Goal: Information Seeking & Learning: Find specific fact

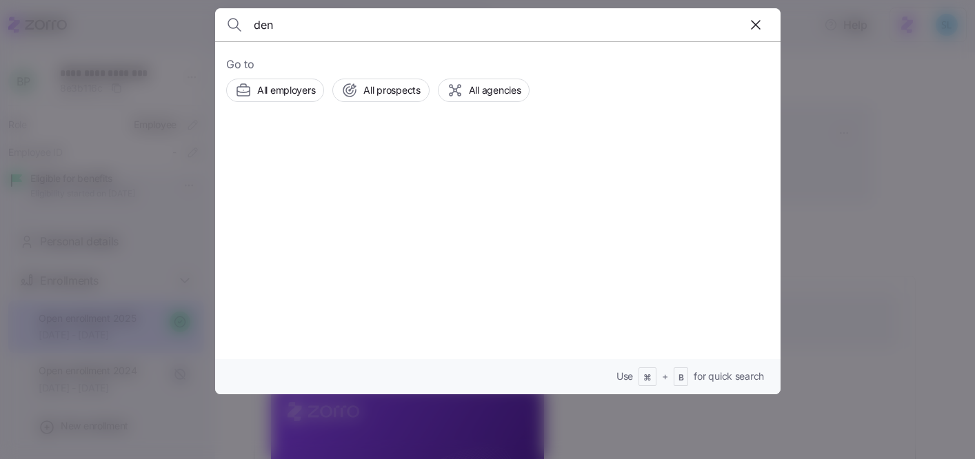
scroll to position [229, 0]
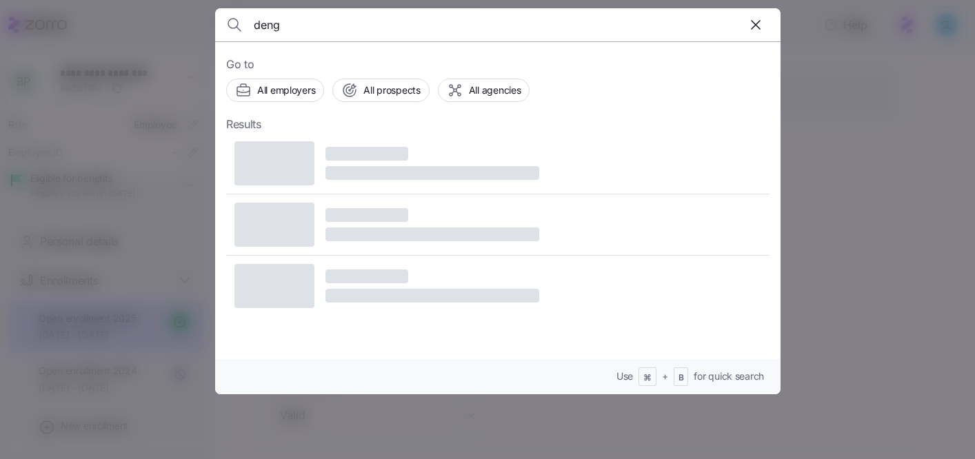
type input "deng"
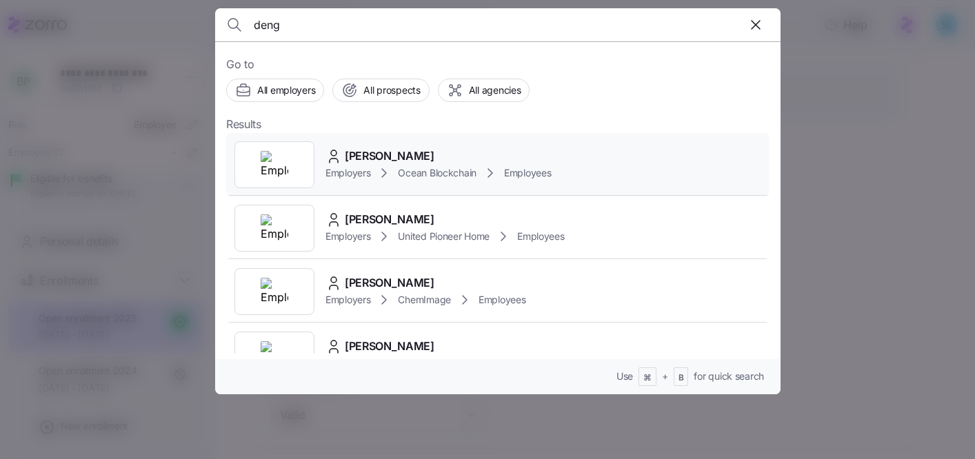
click at [478, 143] on div "denghua han Employers Ocean Blockchain Employees" at bounding box center [497, 164] width 543 height 63
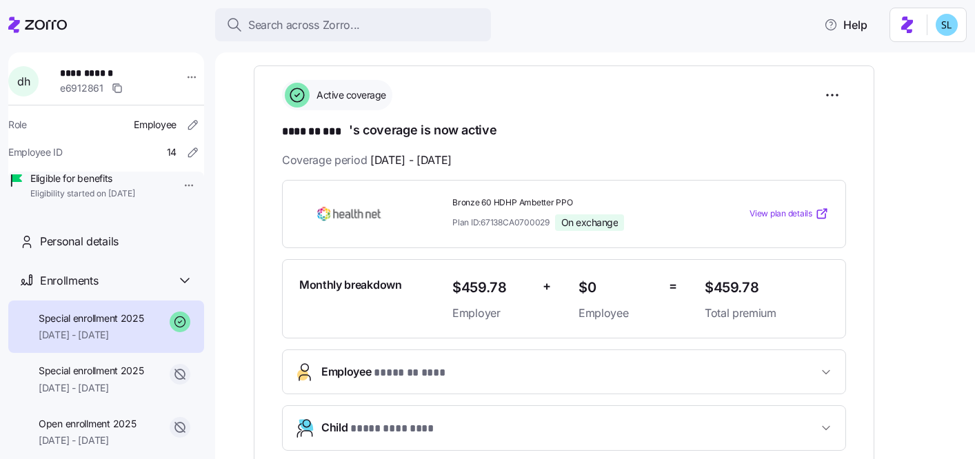
scroll to position [191, 0]
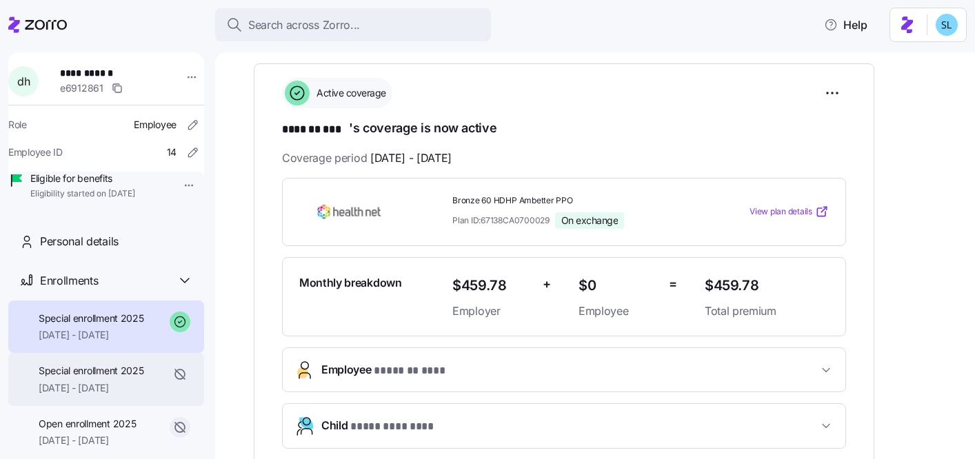
click at [97, 378] on span "Special enrollment 2025" at bounding box center [92, 371] width 106 height 14
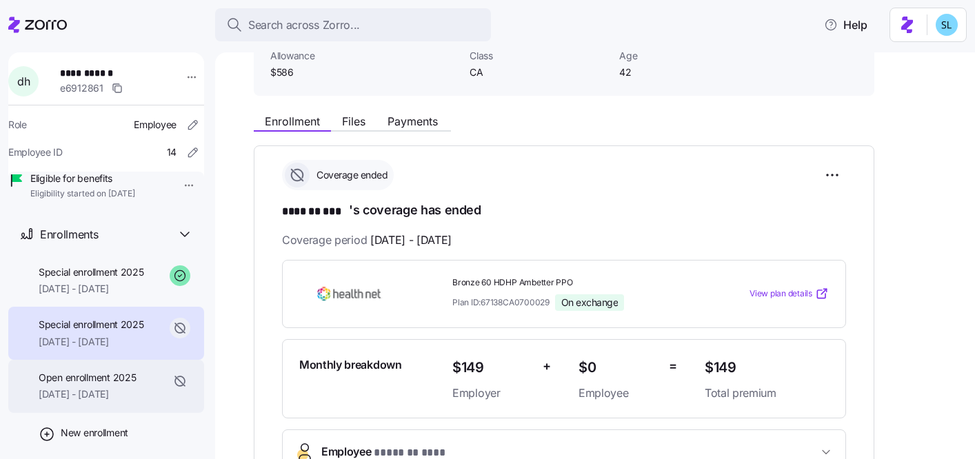
scroll to position [45, 0]
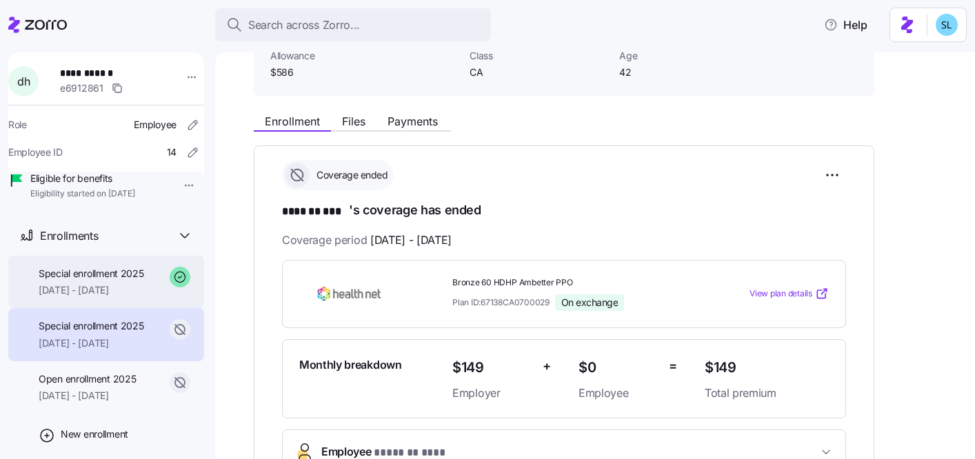
click at [79, 297] on span "09/01/2025 - 12/31/2025" at bounding box center [92, 290] width 106 height 14
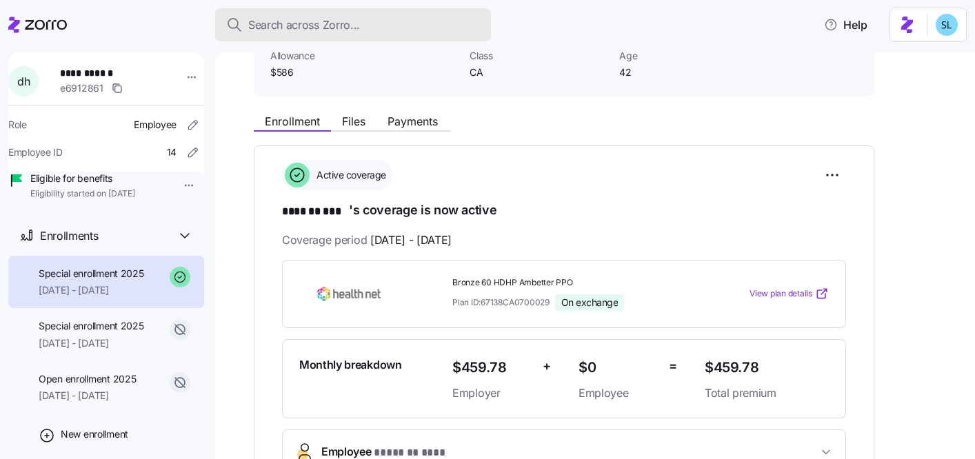
click at [390, 14] on button "Search across Zorro..." at bounding box center [353, 24] width 276 height 33
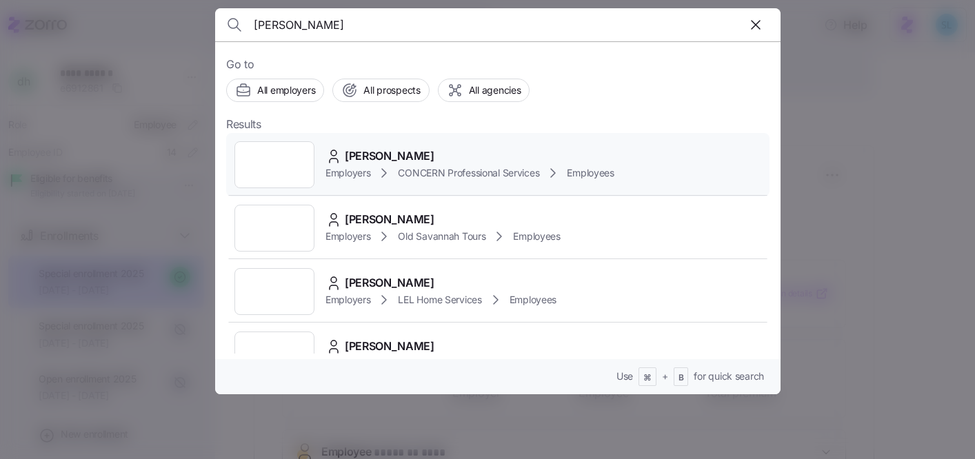
type input "greenwalt"
click at [421, 158] on span "Christina Greenwalt" at bounding box center [390, 156] width 90 height 17
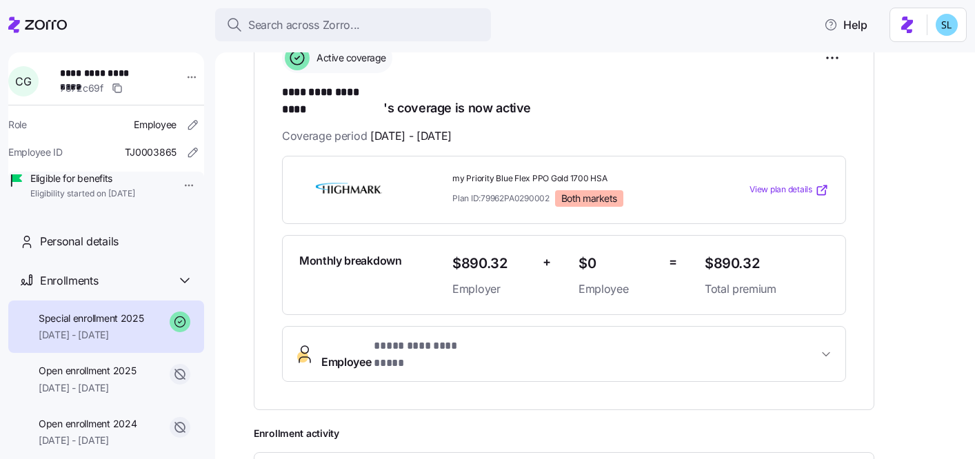
scroll to position [231, 0]
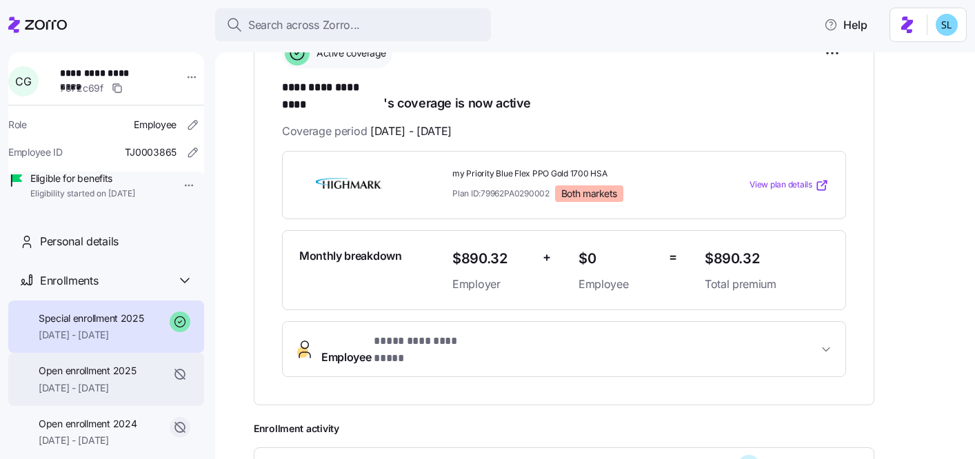
click at [109, 378] on span "Open enrollment 2025" at bounding box center [87, 371] width 97 height 14
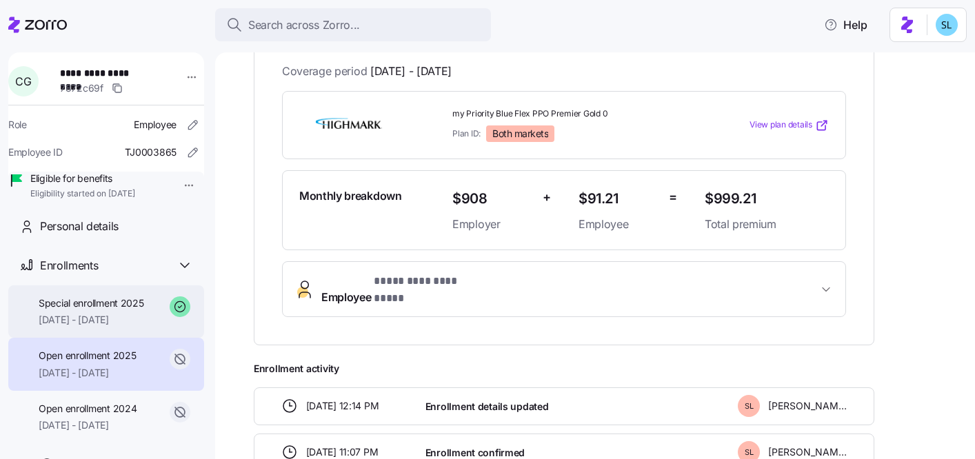
scroll to position [21, 0]
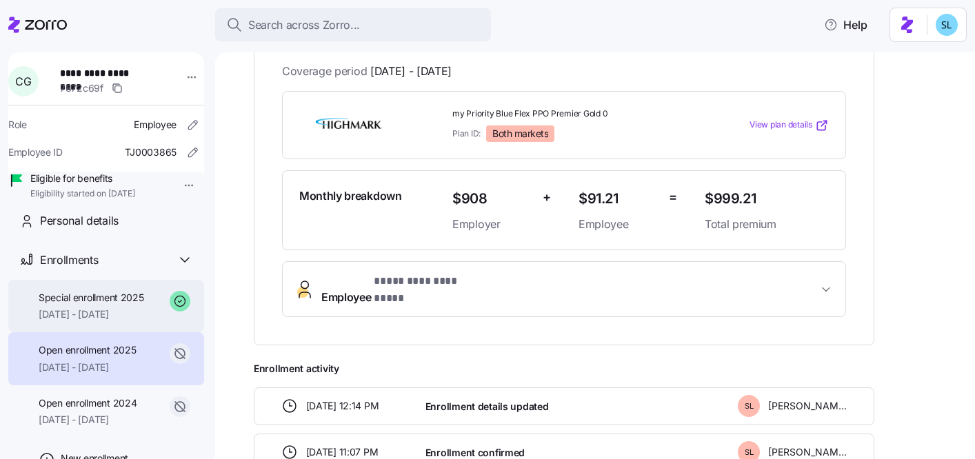
click at [102, 321] on span "05/01/2025 - 12/31/2025" at bounding box center [92, 315] width 106 height 14
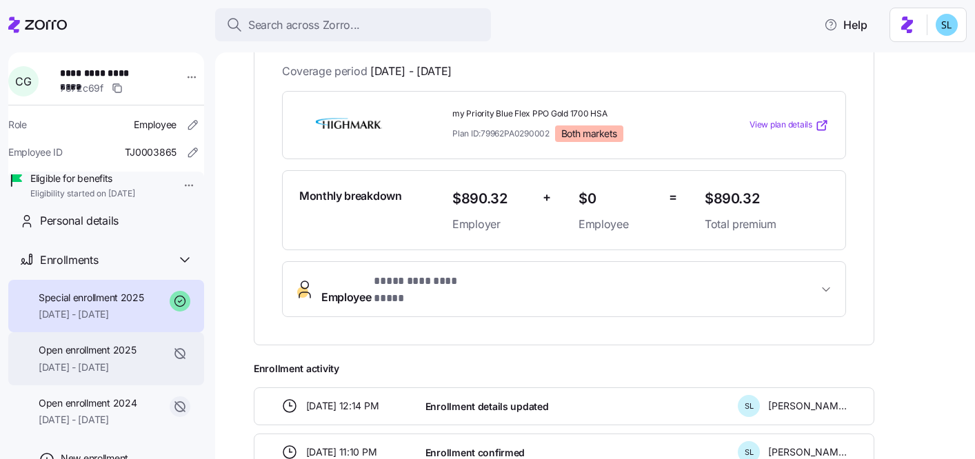
click at [69, 374] on span "01/01/2025 - 04/30/2025" at bounding box center [87, 368] width 97 height 14
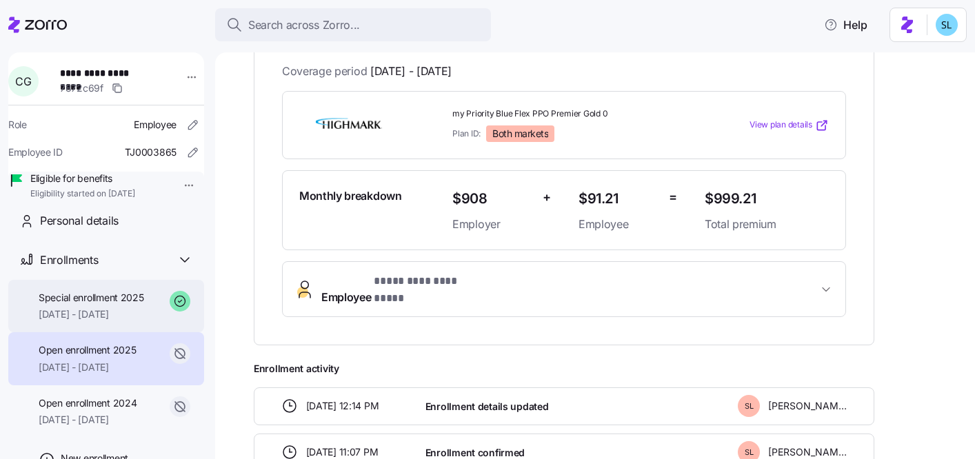
click at [86, 305] on span "Special enrollment 2025" at bounding box center [92, 298] width 106 height 14
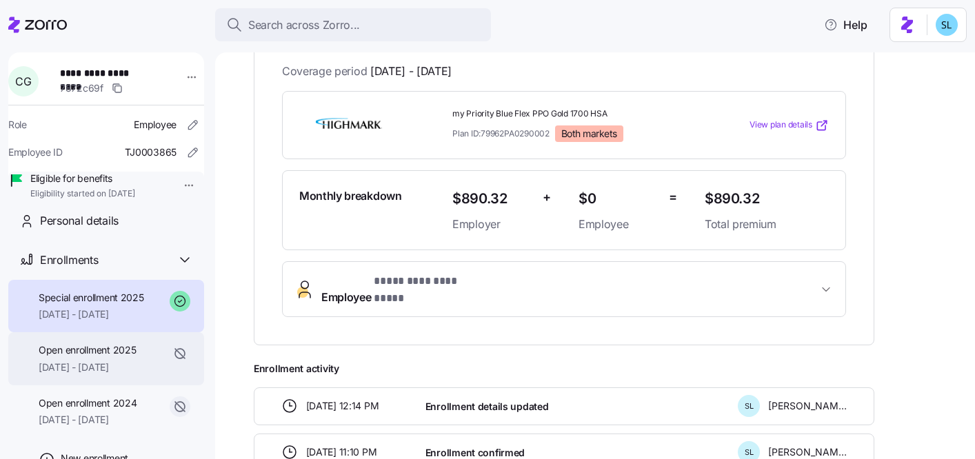
click at [106, 352] on div "Open enrollment 2025 01/01/2025 - 04/30/2025" at bounding box center [106, 358] width 196 height 53
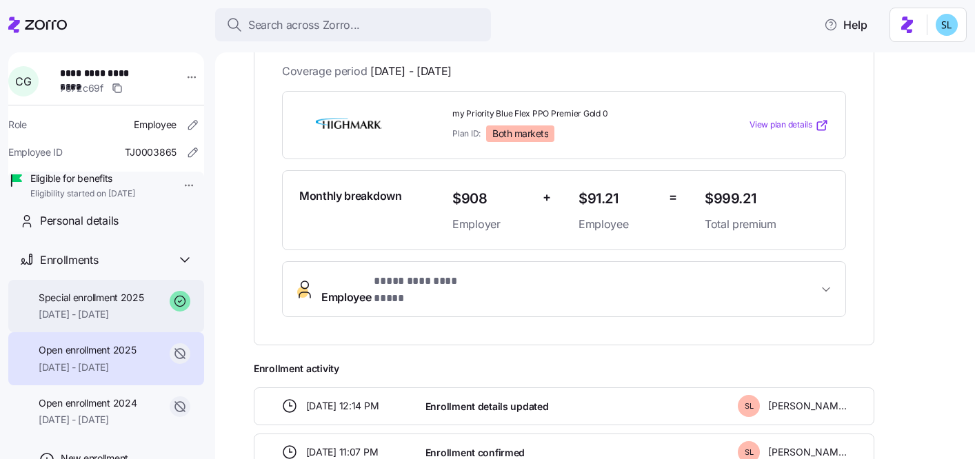
click at [51, 333] on div "Special enrollment 2025 05/01/2025 - 12/31/2025" at bounding box center [106, 306] width 196 height 53
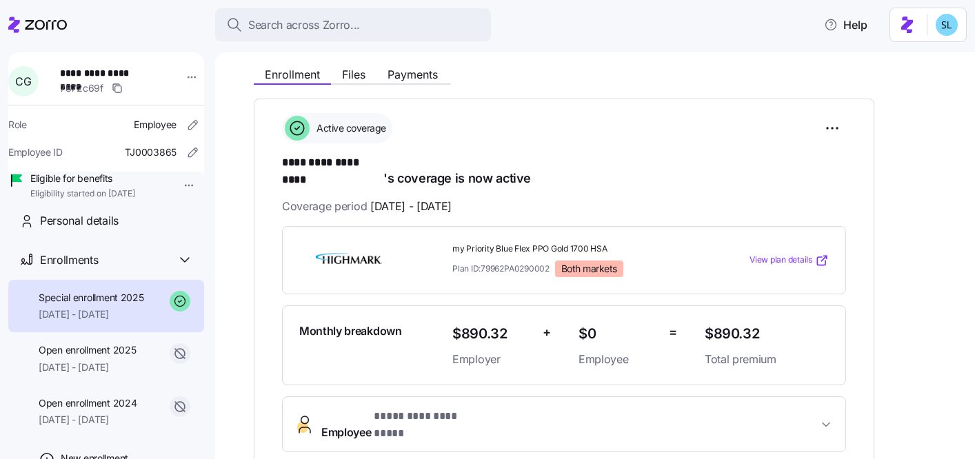
scroll to position [161, 0]
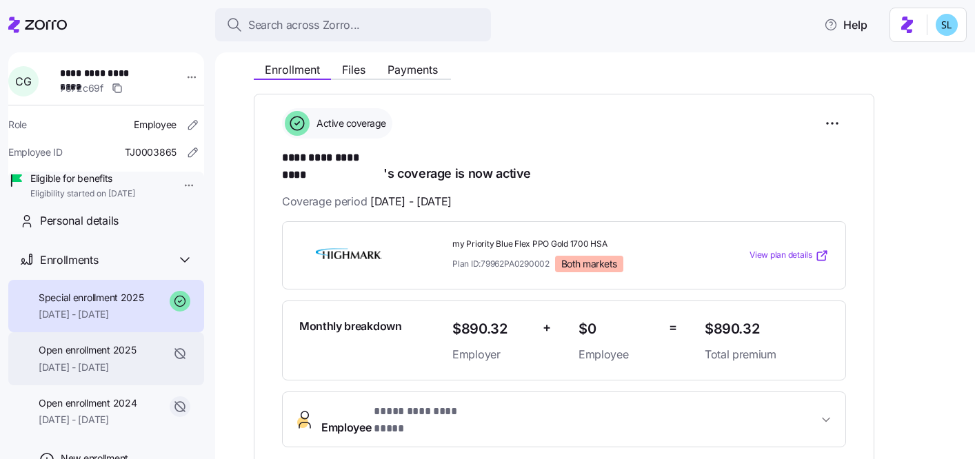
click at [154, 377] on div "Open enrollment 2025 01/01/2025 - 04/30/2025" at bounding box center [106, 358] width 196 height 53
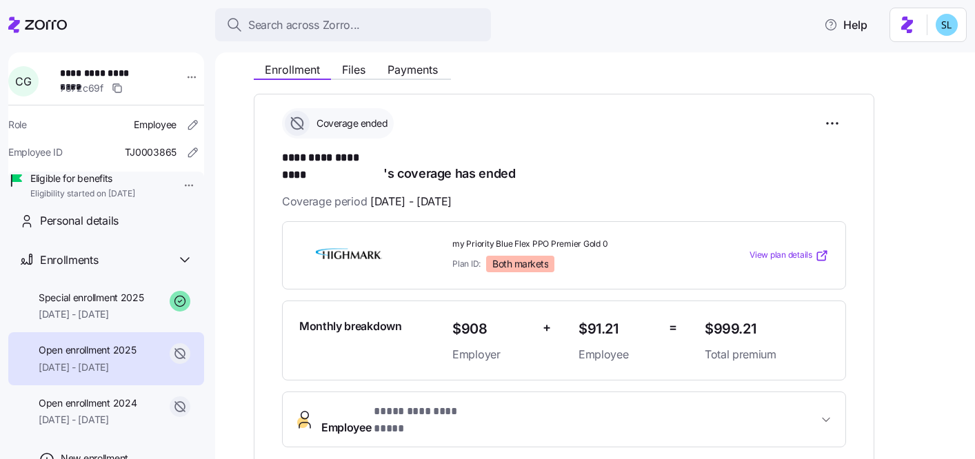
click at [731, 318] on span "$999.21" at bounding box center [767, 329] width 124 height 23
copy span "$999.21"
click at [110, 305] on span "Special enrollment 2025" at bounding box center [92, 298] width 106 height 14
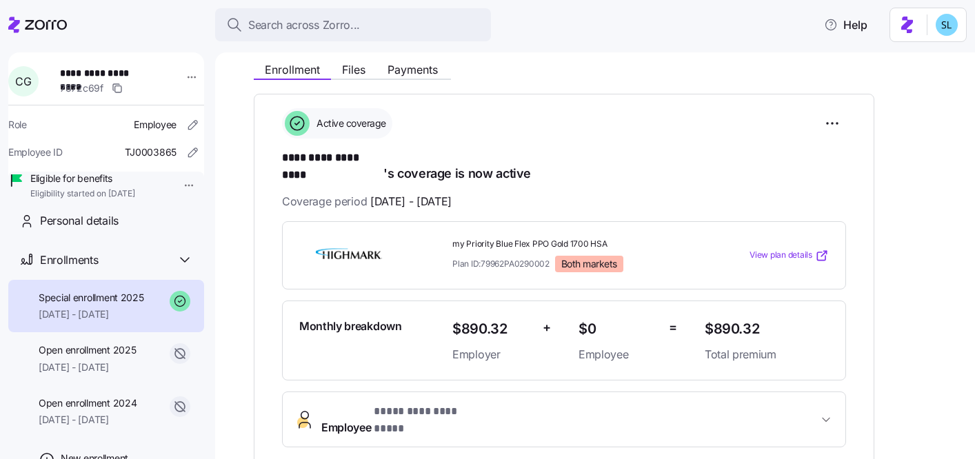
click at [719, 318] on span "$890.32" at bounding box center [767, 329] width 124 height 23
copy span "$890.32"
